Goal: Check status: Check status

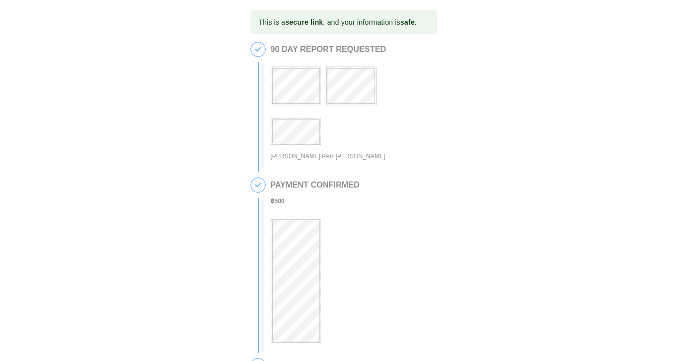
scroll to position [300, 0]
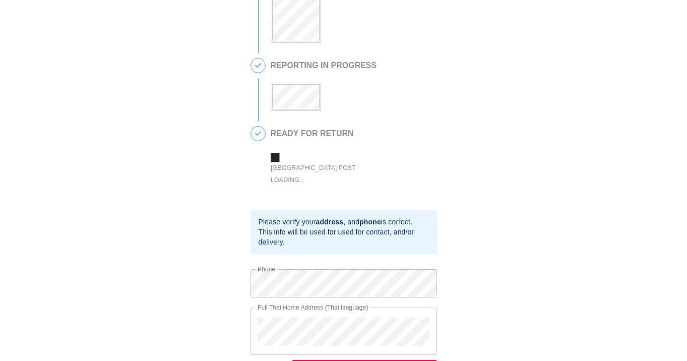
click at [276, 116] on div "3 REPORTING IN PROGRESS" at bounding box center [343, 89] width 186 height 63
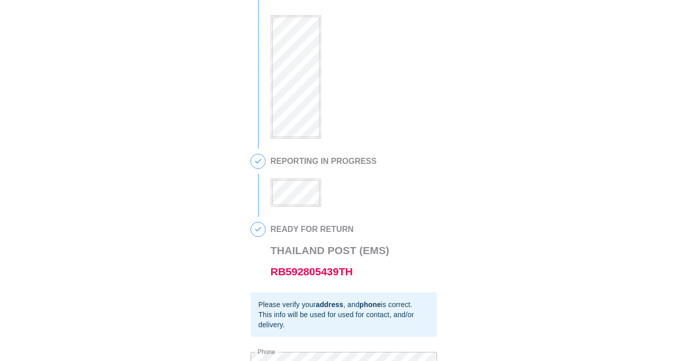
scroll to position [203, 0]
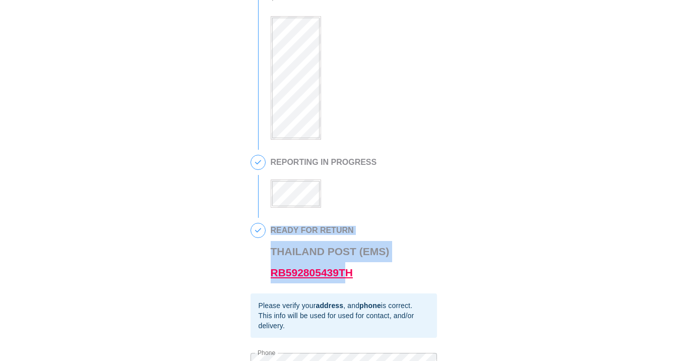
drag, startPoint x: 260, startPoint y: 275, endPoint x: 355, endPoint y: 272, distance: 94.8
click at [355, 272] on div "4 READY FOR RETURN [GEOGRAPHIC_DATA] Post (EMS) RB592805439TH" at bounding box center [343, 258] width 186 height 71
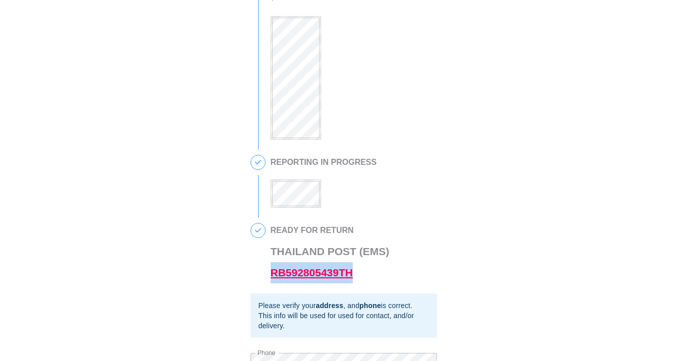
drag, startPoint x: 366, startPoint y: 272, endPoint x: 271, endPoint y: 270, distance: 95.2
click at [271, 272] on h3 "Thailand Post (EMS) RB592805439TH" at bounding box center [330, 262] width 119 height 42
copy link "RB592805439TH"
